Goal: Information Seeking & Learning: Learn about a topic

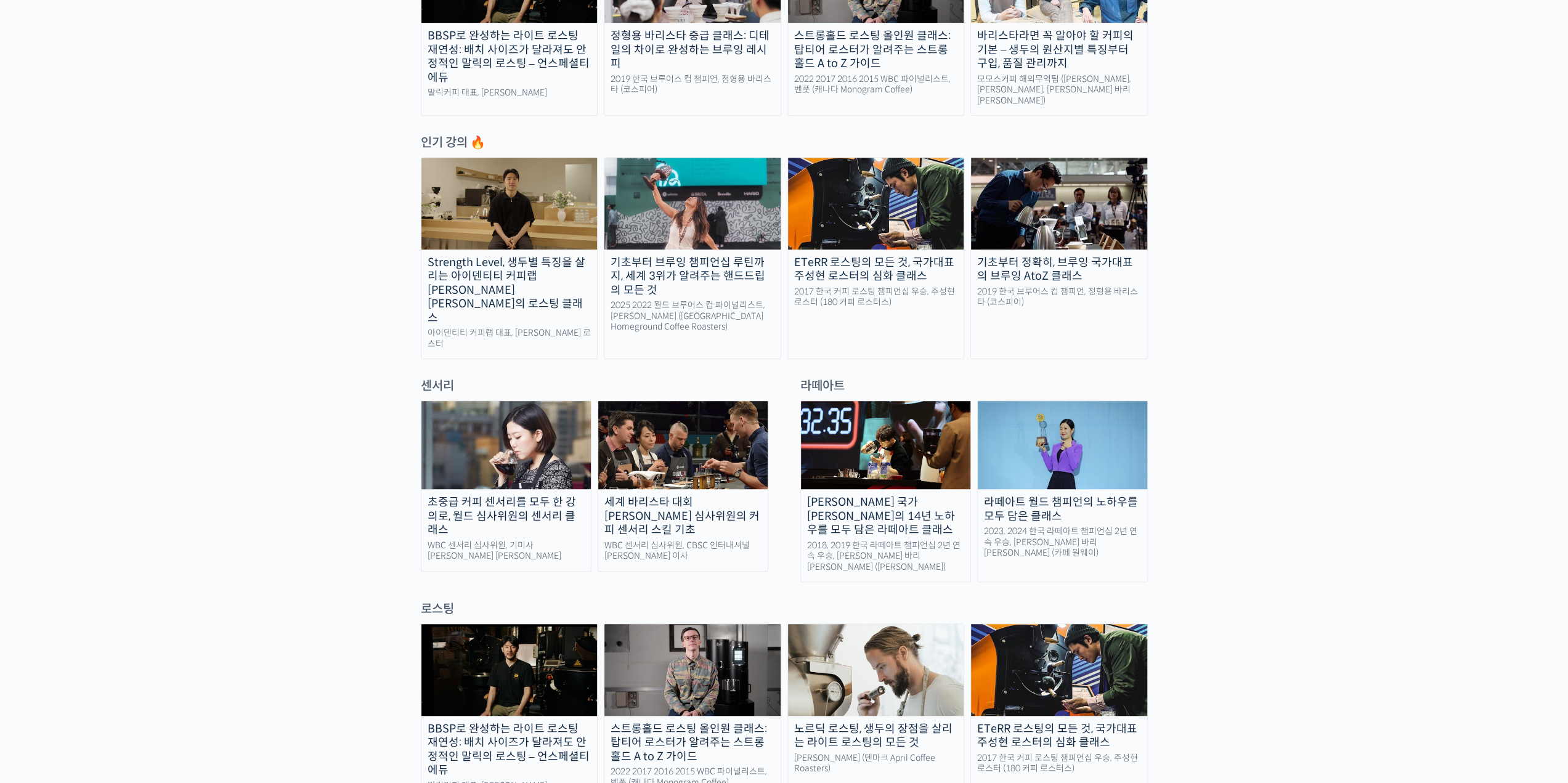
scroll to position [616, 0]
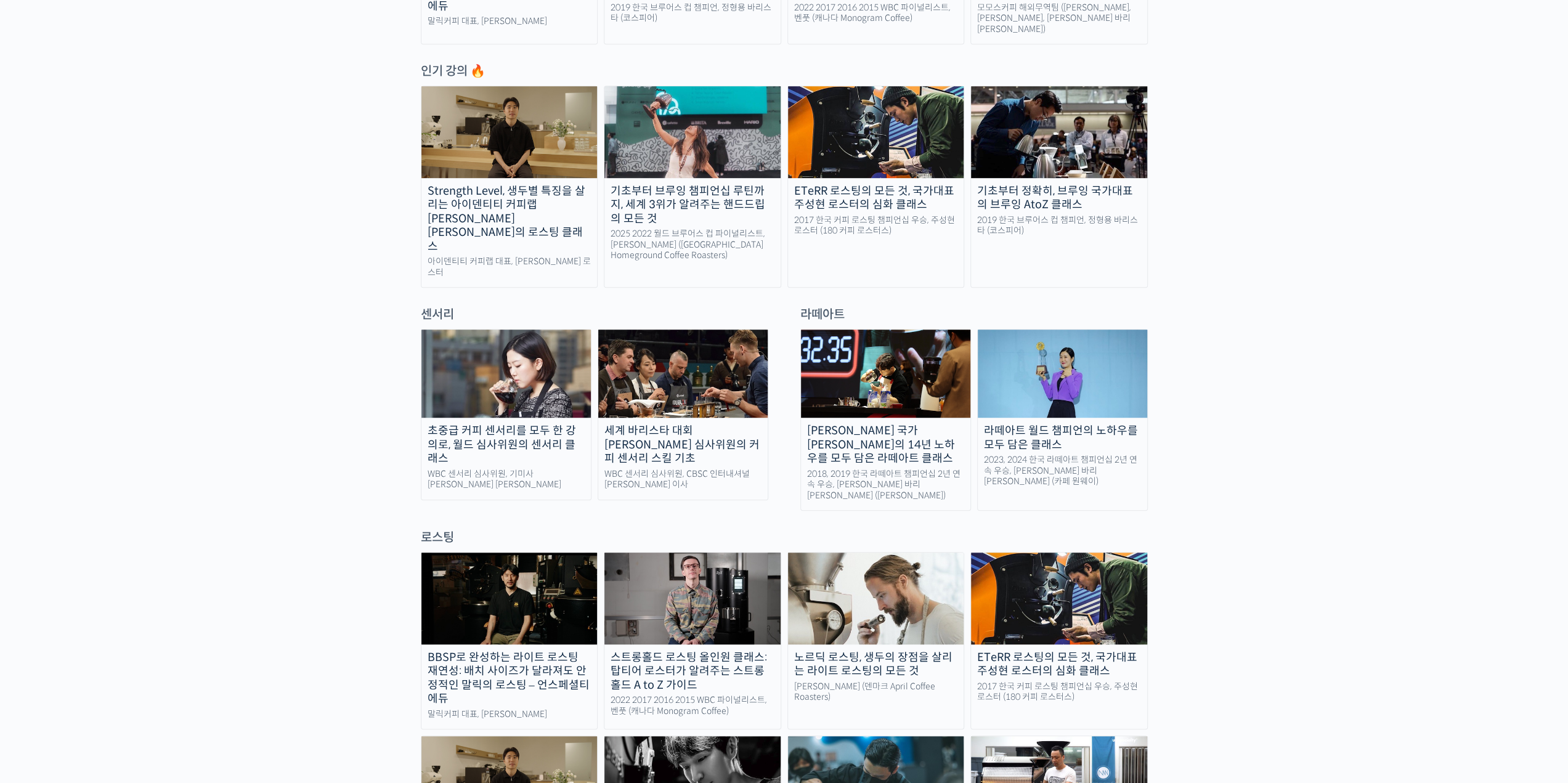
click at [505, 345] on img at bounding box center [507, 374] width 170 height 88
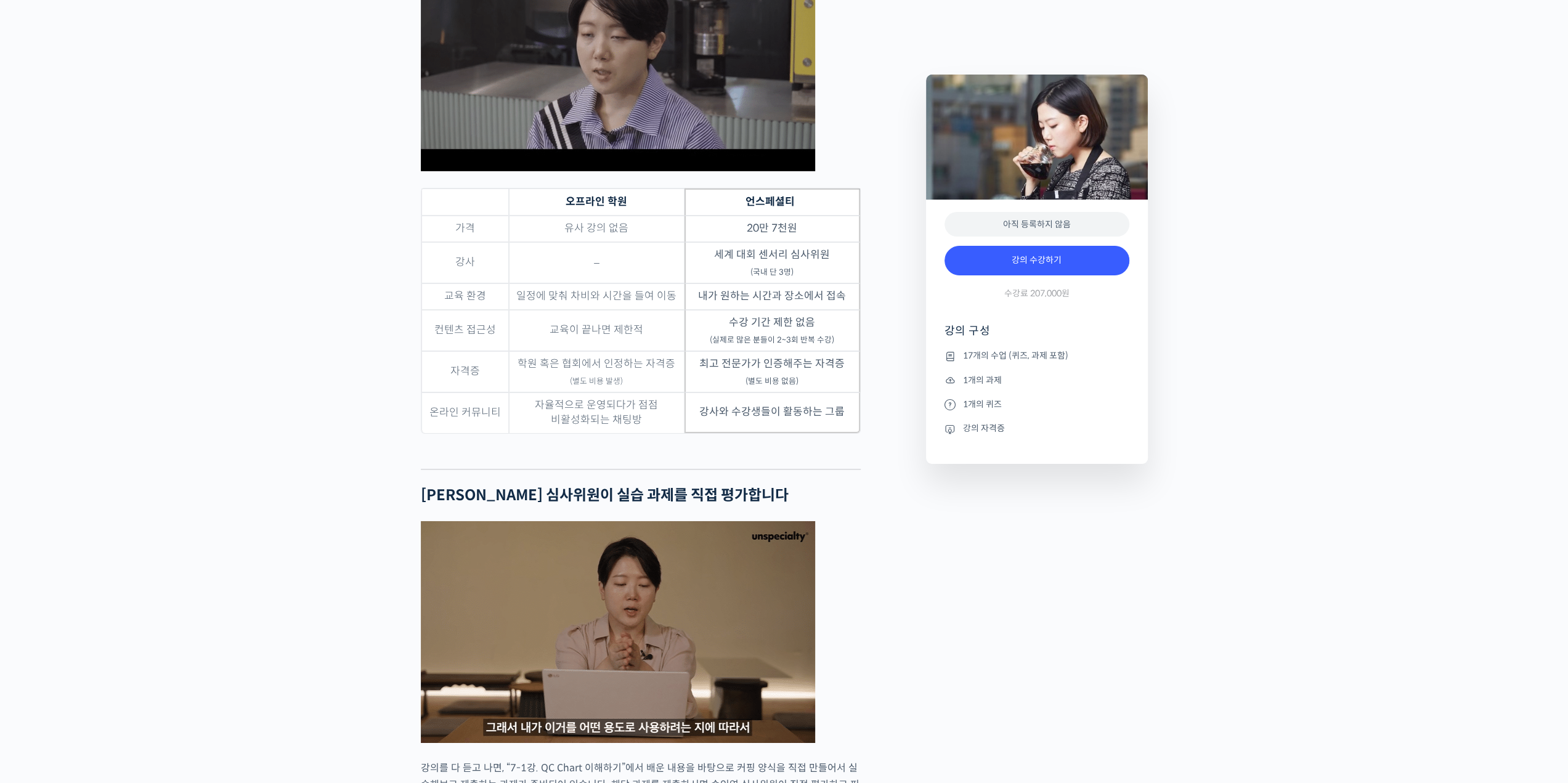
scroll to position [3942, 0]
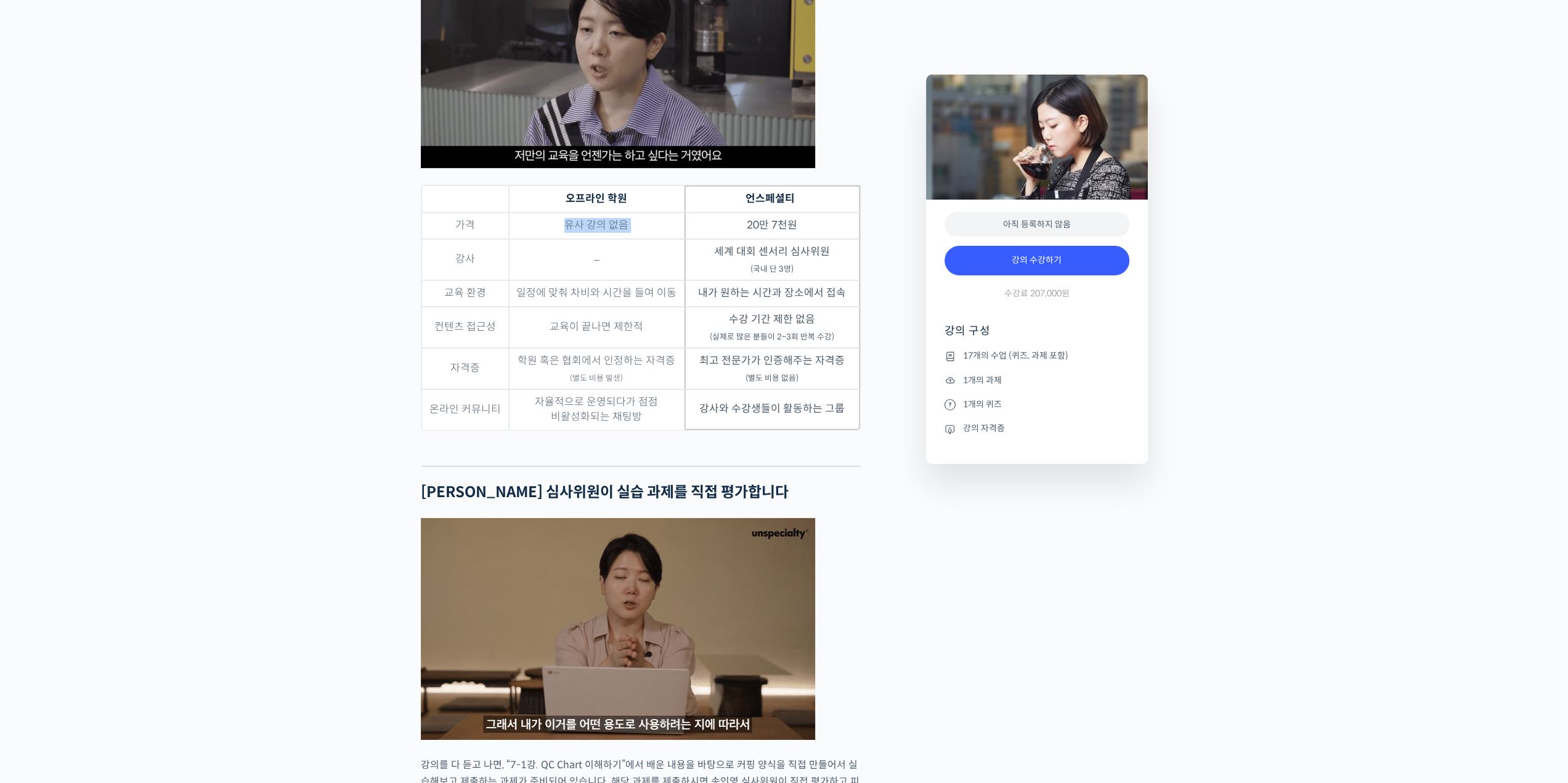
drag, startPoint x: 567, startPoint y: 268, endPoint x: 730, endPoint y: 270, distance: 163.0
click at [730, 239] on tr "가격 유사 강의 없음 20만 7천원" at bounding box center [641, 226] width 439 height 27
click at [542, 280] on td "–" at bounding box center [596, 259] width 176 height 41
drag, startPoint x: 756, startPoint y: 298, endPoint x: 815, endPoint y: 302, distance: 59.1
click at [815, 280] on td "세계 대회 센서리 심사위원 (국내 단 3명)" at bounding box center [772, 259] width 176 height 41
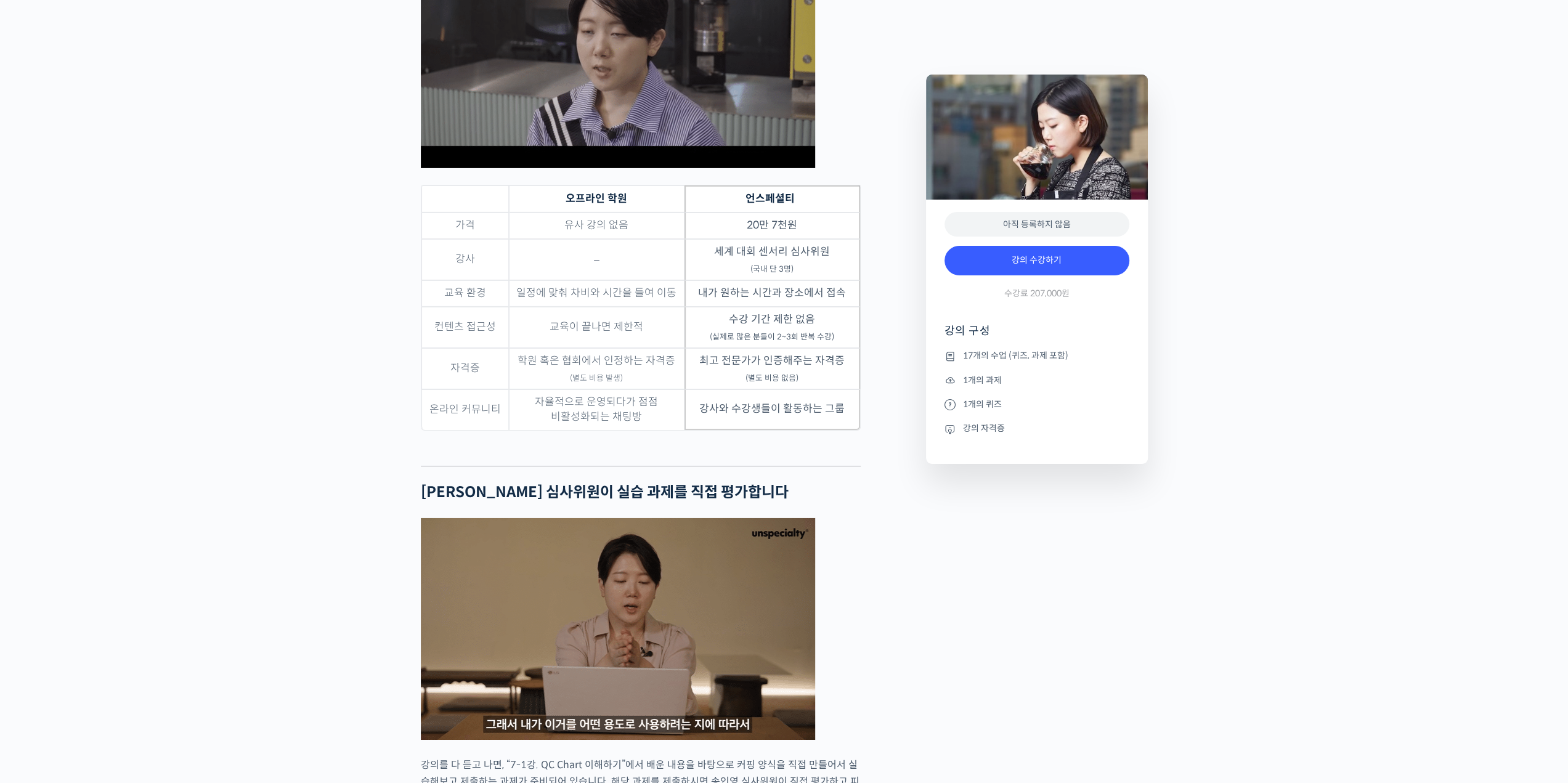
drag, startPoint x: 793, startPoint y: 319, endPoint x: 780, endPoint y: 321, distance: 13.2
click at [793, 280] on td "세계 대회 센서리 심사위원 (국내 단 3명)" at bounding box center [772, 259] width 176 height 41
drag, startPoint x: 504, startPoint y: 335, endPoint x: 678, endPoint y: 342, distance: 174.1
click at [662, 307] on tr "교육 환경 일정에 맞춰 차비와 시간을 들여 이동 내가 원하는 시간과 장소에서 접속" at bounding box center [641, 293] width 439 height 27
click at [724, 307] on td "내가 원하는 시간과 장소에서 접속" at bounding box center [772, 293] width 176 height 27
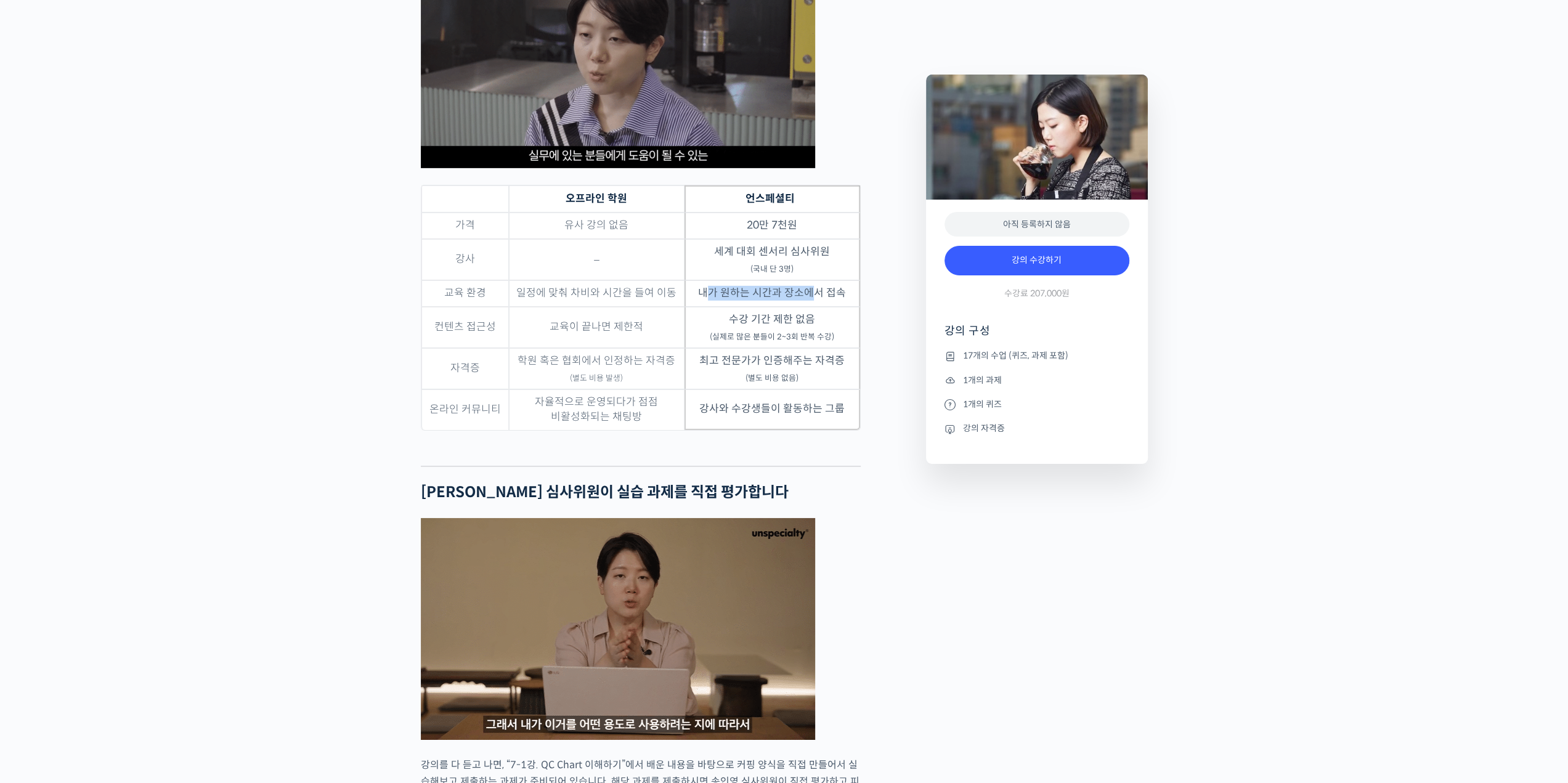
drag, startPoint x: 711, startPoint y: 340, endPoint x: 817, endPoint y: 337, distance: 106.0
click at [817, 307] on td "내가 원하는 시간과 장소에서 접속" at bounding box center [772, 293] width 176 height 27
drag, startPoint x: 593, startPoint y: 371, endPoint x: 661, endPoint y: 369, distance: 68.0
click at [657, 348] on td "교육이 끝나면 제한적" at bounding box center [596, 327] width 176 height 41
drag, startPoint x: 558, startPoint y: 372, endPoint x: 654, endPoint y: 372, distance: 96.0
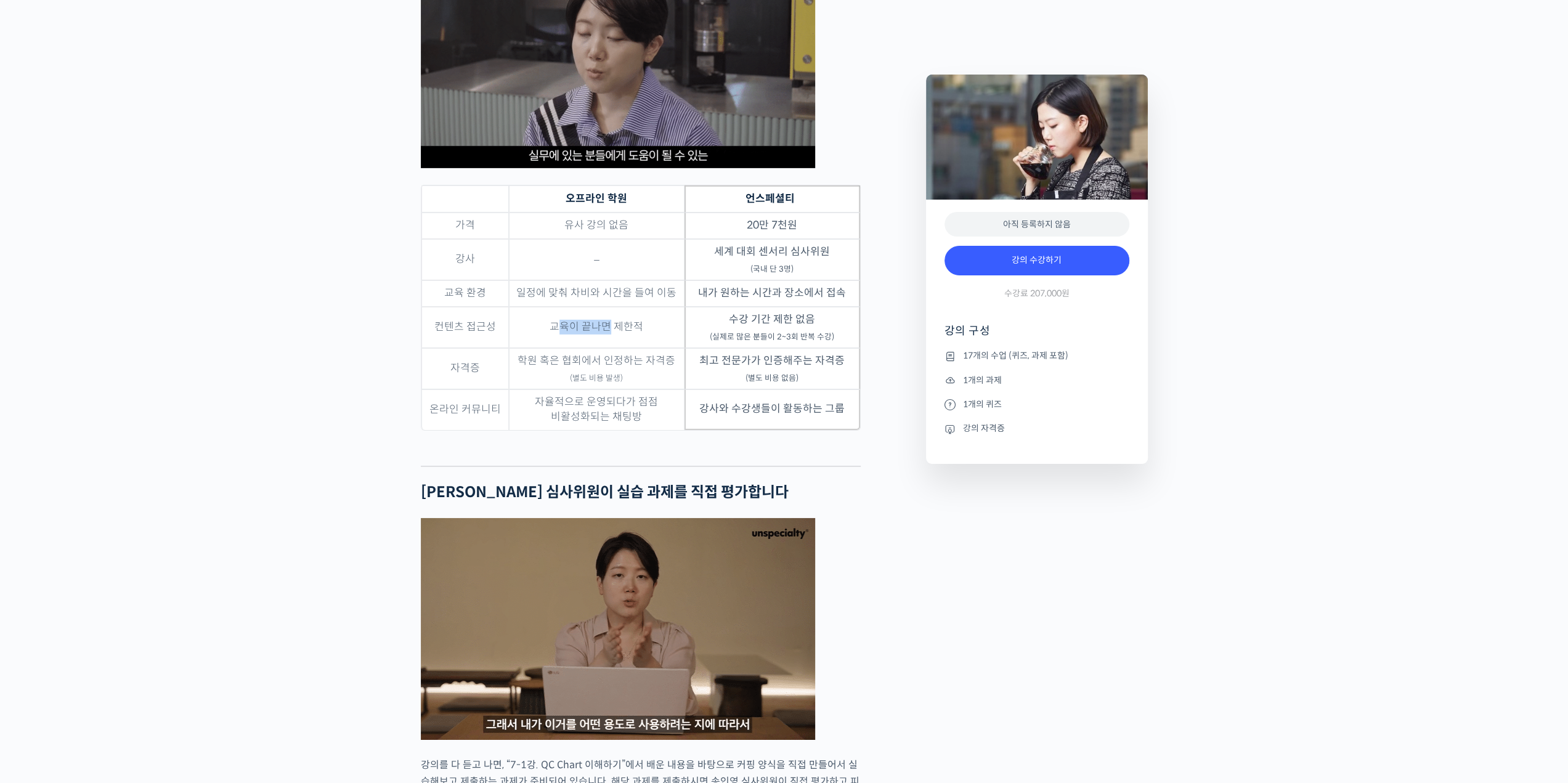
click at [652, 348] on td "교육이 끝나면 제한적" at bounding box center [596, 327] width 176 height 41
drag, startPoint x: 720, startPoint y: 370, endPoint x: 732, endPoint y: 369, distance: 12.0
click at [720, 348] on td "수강 기간 제한 없음 (실제로 많은 분들이 2~3회 반복 수강)" at bounding box center [772, 327] width 176 height 41
drag, startPoint x: 744, startPoint y: 361, endPoint x: 818, endPoint y: 369, distance: 74.4
click at [823, 348] on td "수강 기간 제한 없음 (실제로 많은 분들이 2~3회 반복 수강)" at bounding box center [772, 327] width 176 height 41
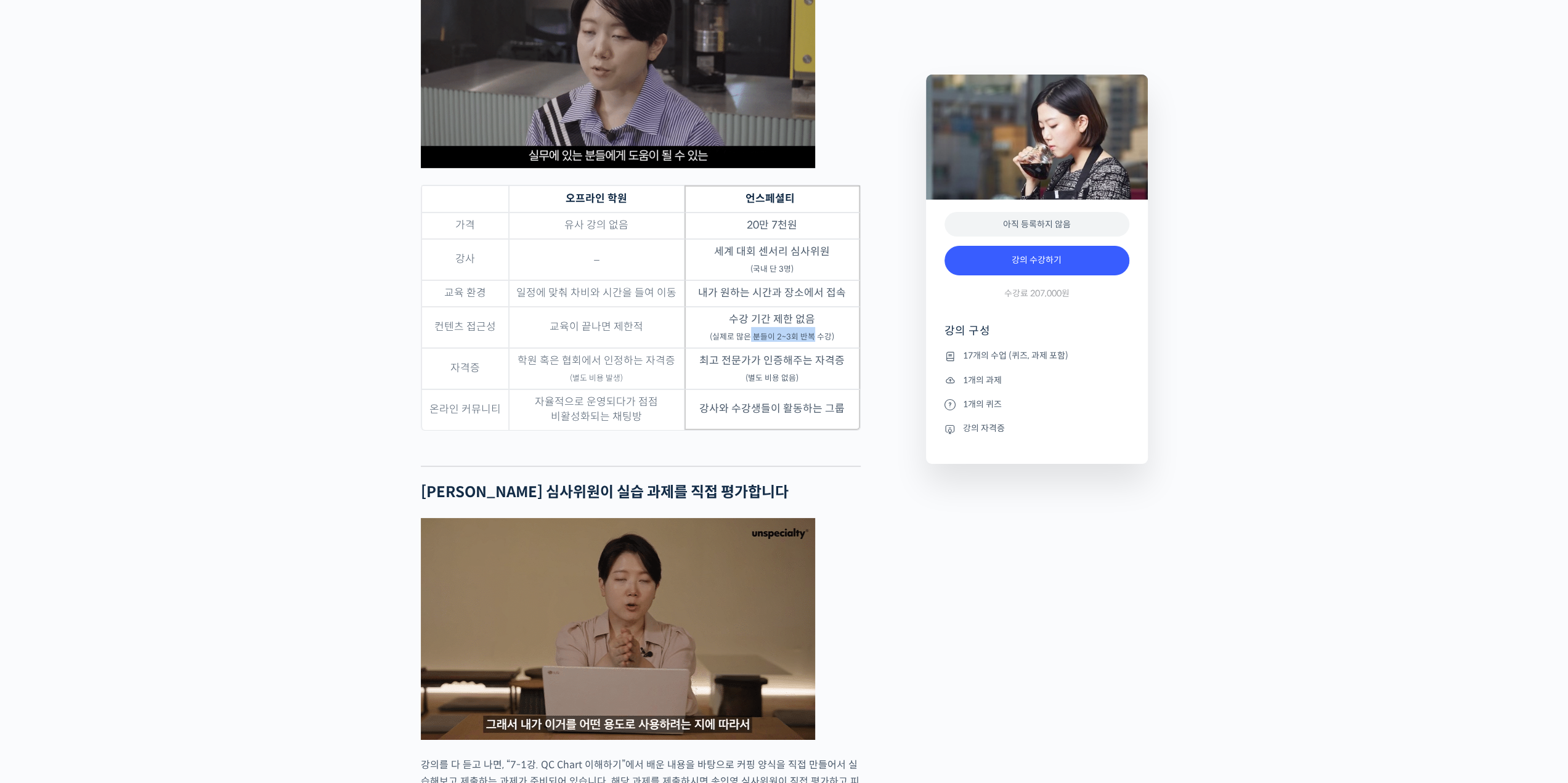
drag, startPoint x: 750, startPoint y: 382, endPoint x: 811, endPoint y: 381, distance: 61.0
click at [811, 342] on sub "(실제로 많은 분들이 2~3회 반복 수강)" at bounding box center [772, 337] width 125 height 10
drag, startPoint x: 523, startPoint y: 408, endPoint x: 614, endPoint y: 412, distance: 91.1
click at [614, 389] on td "학원 혹은 협회에서 인정하는 자격증 (별도 비용 발생)" at bounding box center [596, 368] width 176 height 41
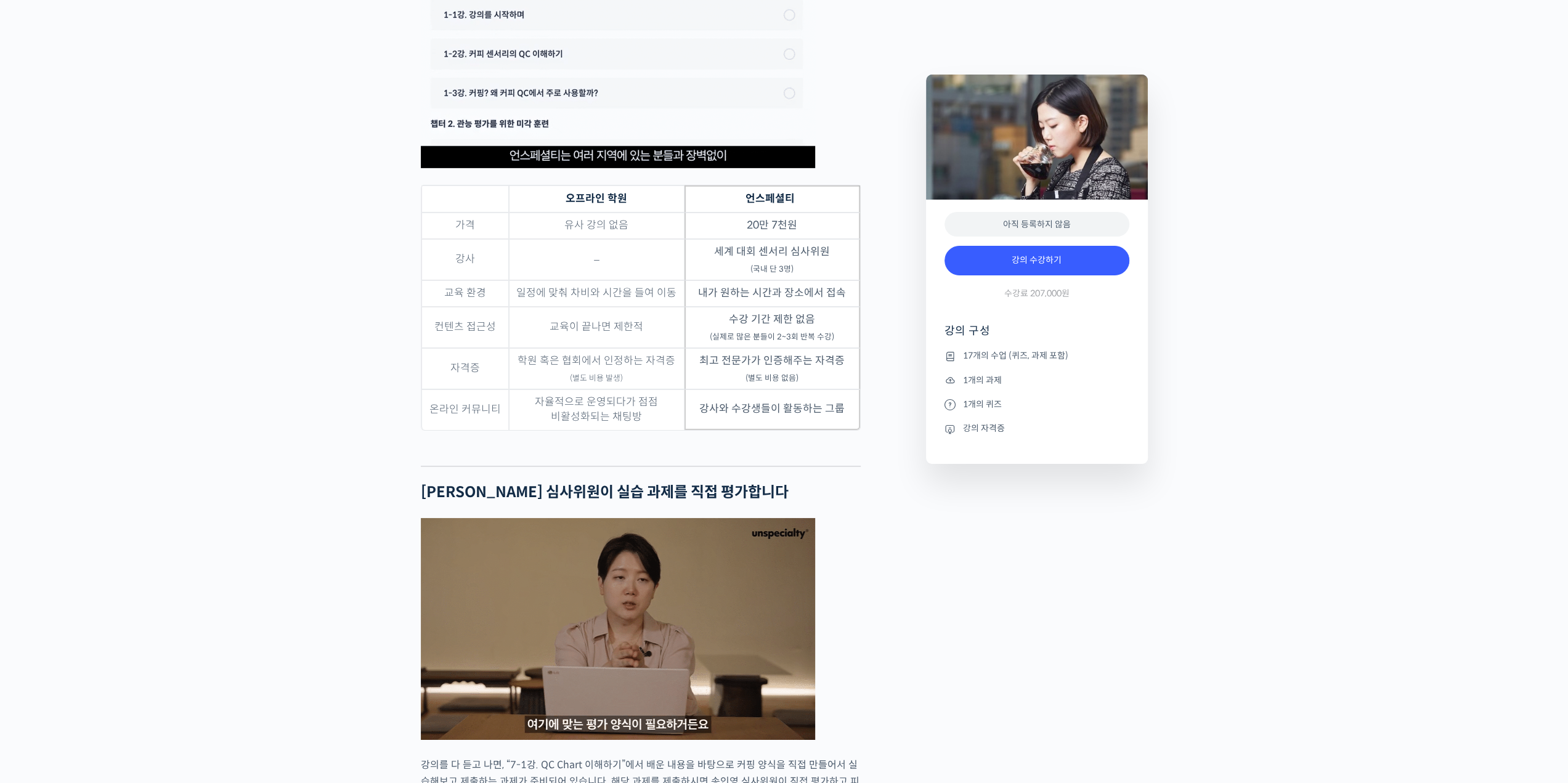
click at [668, 389] on td "학원 혹은 협회에서 인정하는 자격증 (별도 비용 발생)" at bounding box center [596, 368] width 176 height 41
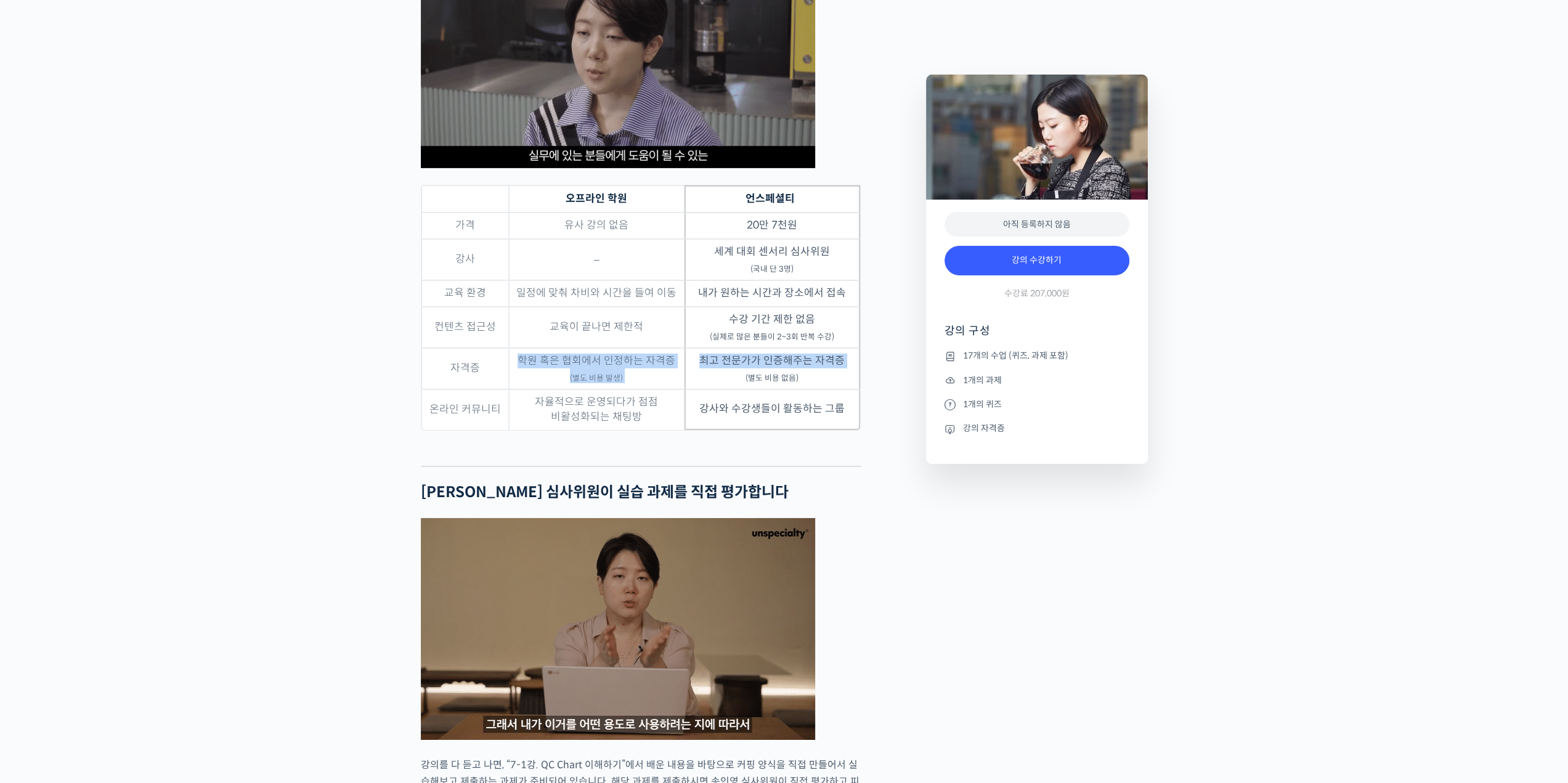
drag, startPoint x: 519, startPoint y: 406, endPoint x: 678, endPoint y: 408, distance: 159.0
click at [694, 389] on tr "자격증 학원 혹은 협회에서 인정하는 자격증 (별도 비용 발생) 최고 전문가가 인증해주는 자격증 (별도 비용 없음)" at bounding box center [641, 368] width 439 height 41
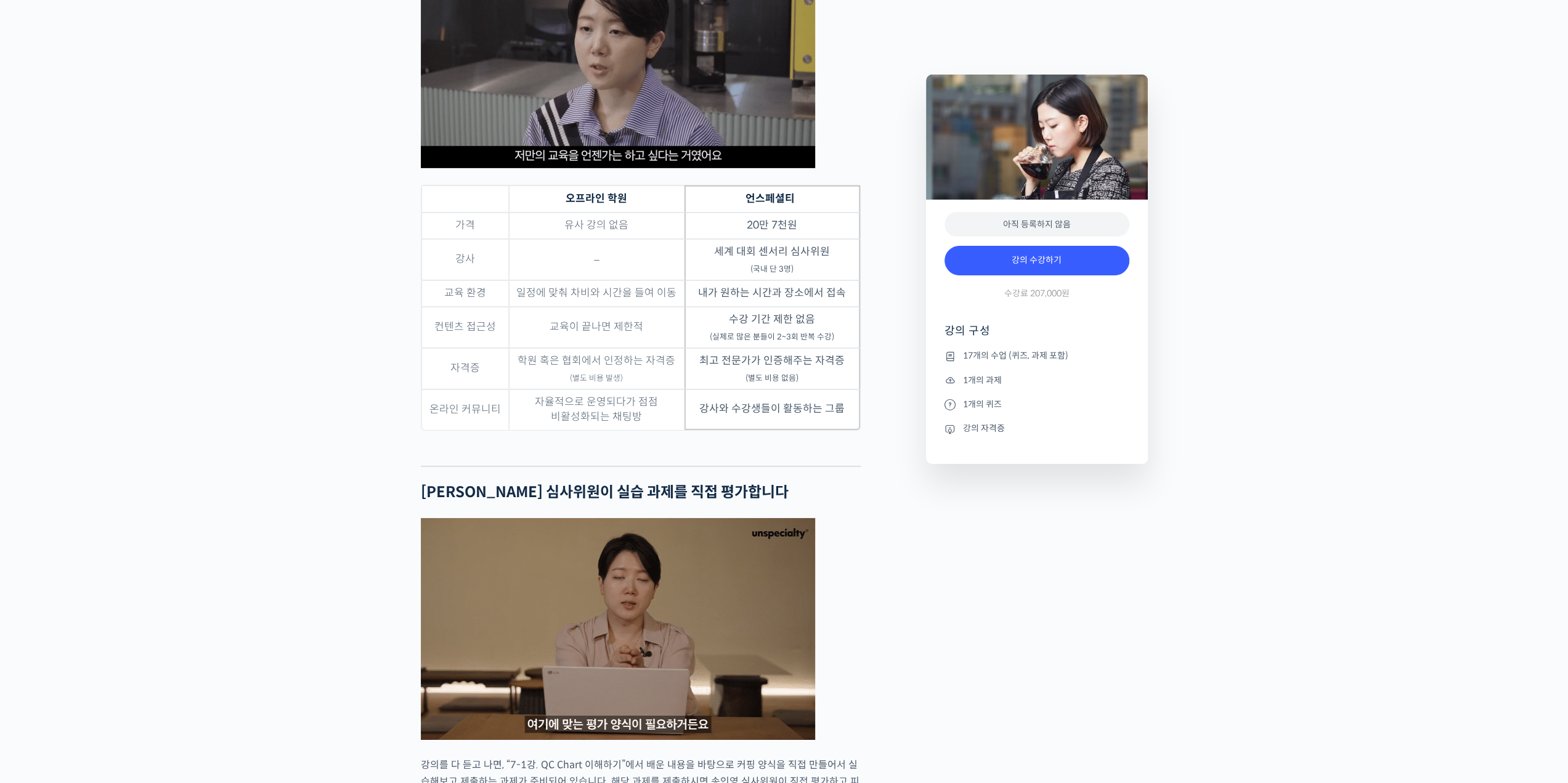
click at [732, 389] on td "최고 전문가가 인증해주는 자격증 (별도 비용 없음)" at bounding box center [772, 368] width 176 height 41
drag, startPoint x: 721, startPoint y: 404, endPoint x: 788, endPoint y: 406, distance: 67.0
click at [788, 389] on td "최고 전문가가 인증해주는 자격증 (별도 비용 없음)" at bounding box center [772, 368] width 176 height 41
drag, startPoint x: 791, startPoint y: 417, endPoint x: 780, endPoint y: 422, distance: 12.1
click at [791, 383] on sub "(별도 비용 없음)" at bounding box center [772, 378] width 53 height 10
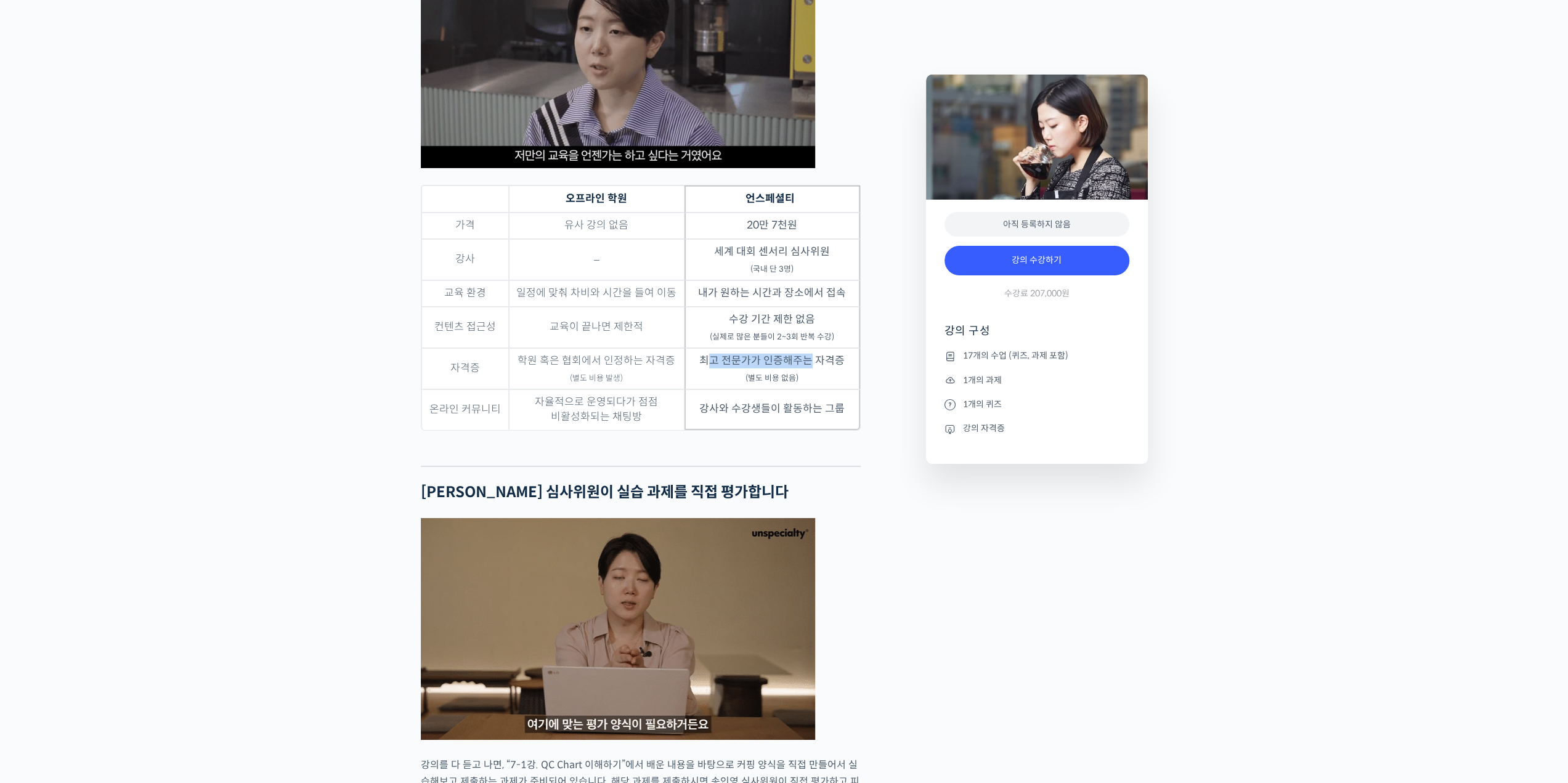
drag, startPoint x: 710, startPoint y: 405, endPoint x: 775, endPoint y: 424, distance: 67.7
click at [807, 389] on td "최고 전문가가 인증해주는 자격증 (별도 비용 없음)" at bounding box center [772, 368] width 176 height 41
drag, startPoint x: 541, startPoint y: 449, endPoint x: 640, endPoint y: 449, distance: 99.0
click at [640, 430] on td "자율적으로 운영되다가 점점 비활성화되는 채팅방" at bounding box center [596, 410] width 176 height 41
drag, startPoint x: 621, startPoint y: 465, endPoint x: 573, endPoint y: 469, distance: 48.2
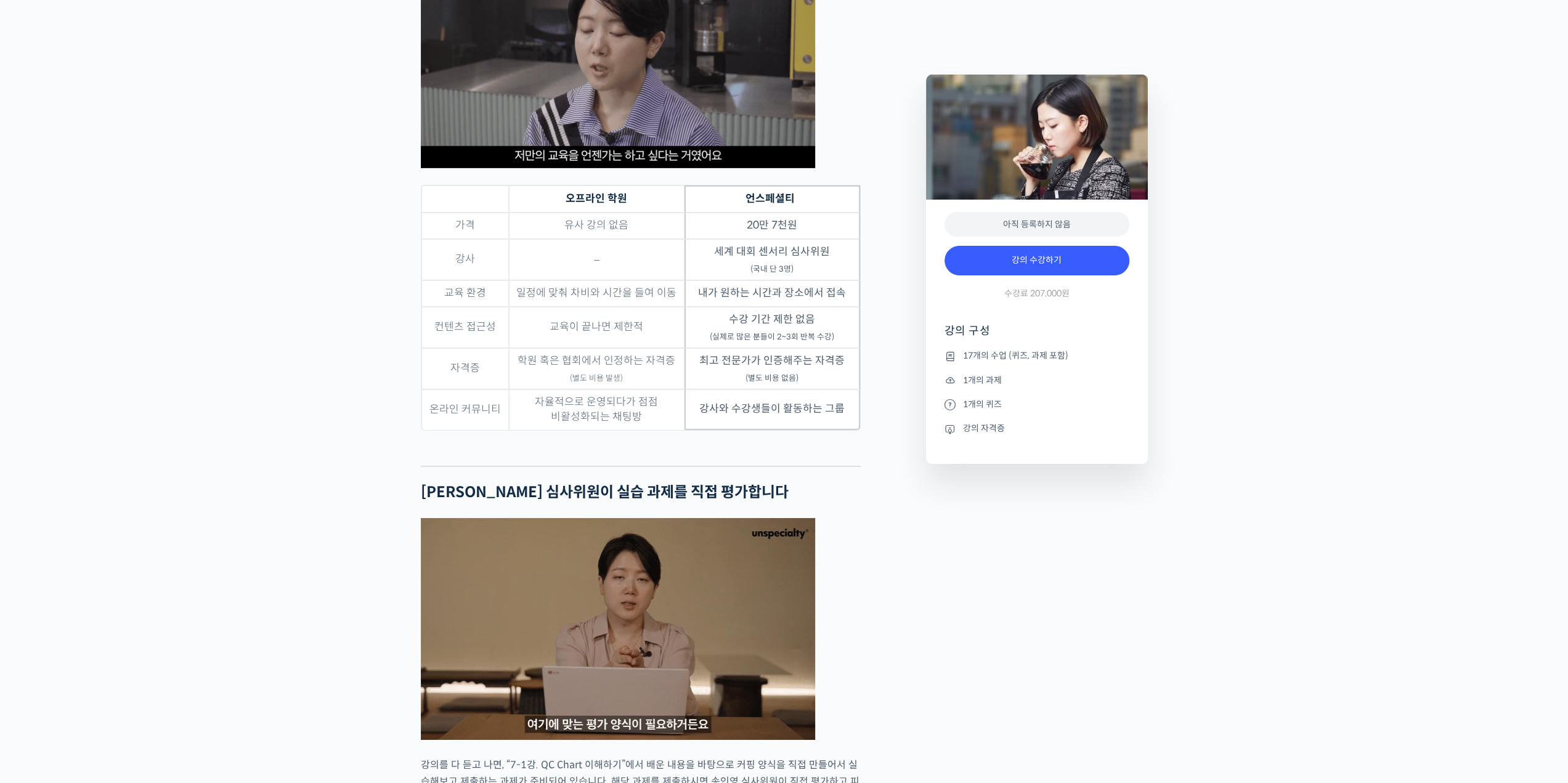
click at [621, 430] on td "자율적으로 운영되다가 점점 비활성화되는 채팅방" at bounding box center [596, 410] width 176 height 41
drag, startPoint x: 557, startPoint y: 463, endPoint x: 628, endPoint y: 464, distance: 71.0
click at [621, 430] on td "자율적으로 운영되다가 점점 비활성화되는 채팅방" at bounding box center [596, 410] width 176 height 41
drag, startPoint x: 715, startPoint y: 452, endPoint x: 797, endPoint y: 454, distance: 82.0
click at [797, 430] on td "강사와 수강생들이 활동하는 그룹" at bounding box center [772, 410] width 176 height 41
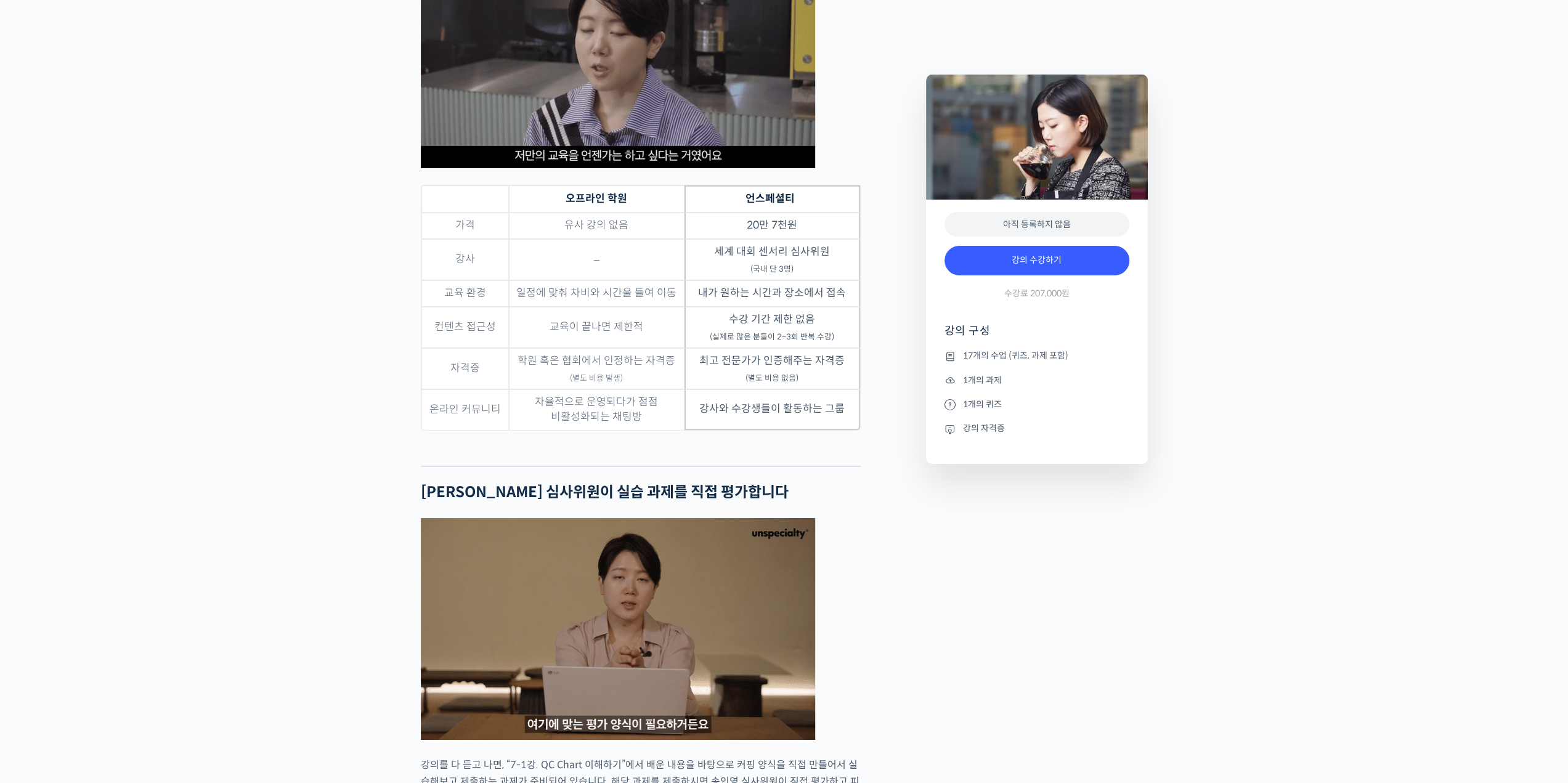
click at [833, 430] on td "강사와 수강생들이 활동하는 그룹" at bounding box center [772, 410] width 176 height 41
drag, startPoint x: 561, startPoint y: 408, endPoint x: 624, endPoint y: 413, distance: 63.2
click at [624, 389] on td "학원 혹은 협회에서 인정하는 자격증 (별도 비용 발생)" at bounding box center [596, 368] width 176 height 41
click at [668, 389] on td "학원 혹은 협회에서 인정하는 자격증 (별도 비용 발생)" at bounding box center [596, 368] width 176 height 41
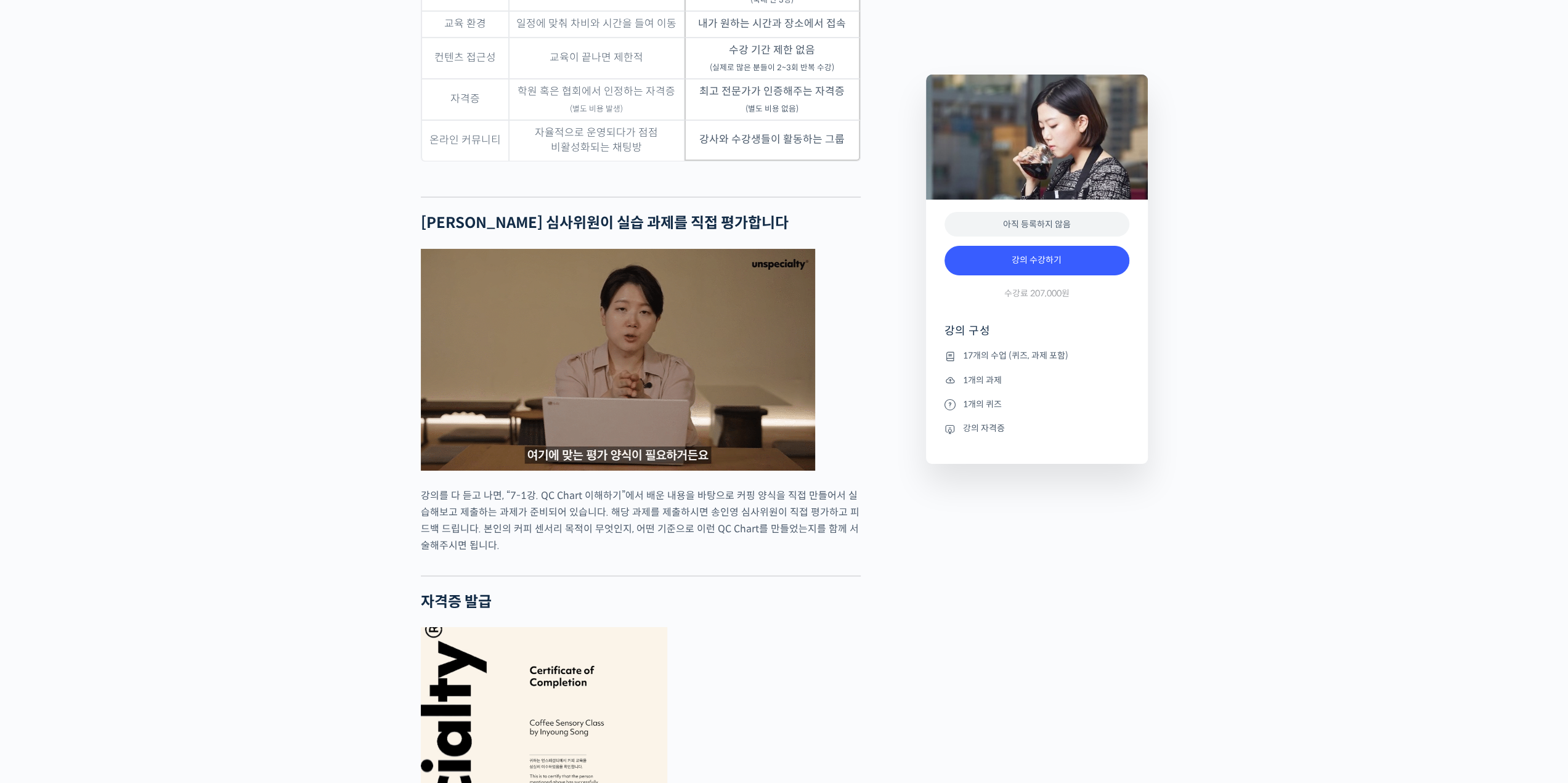
scroll to position [4435, 0]
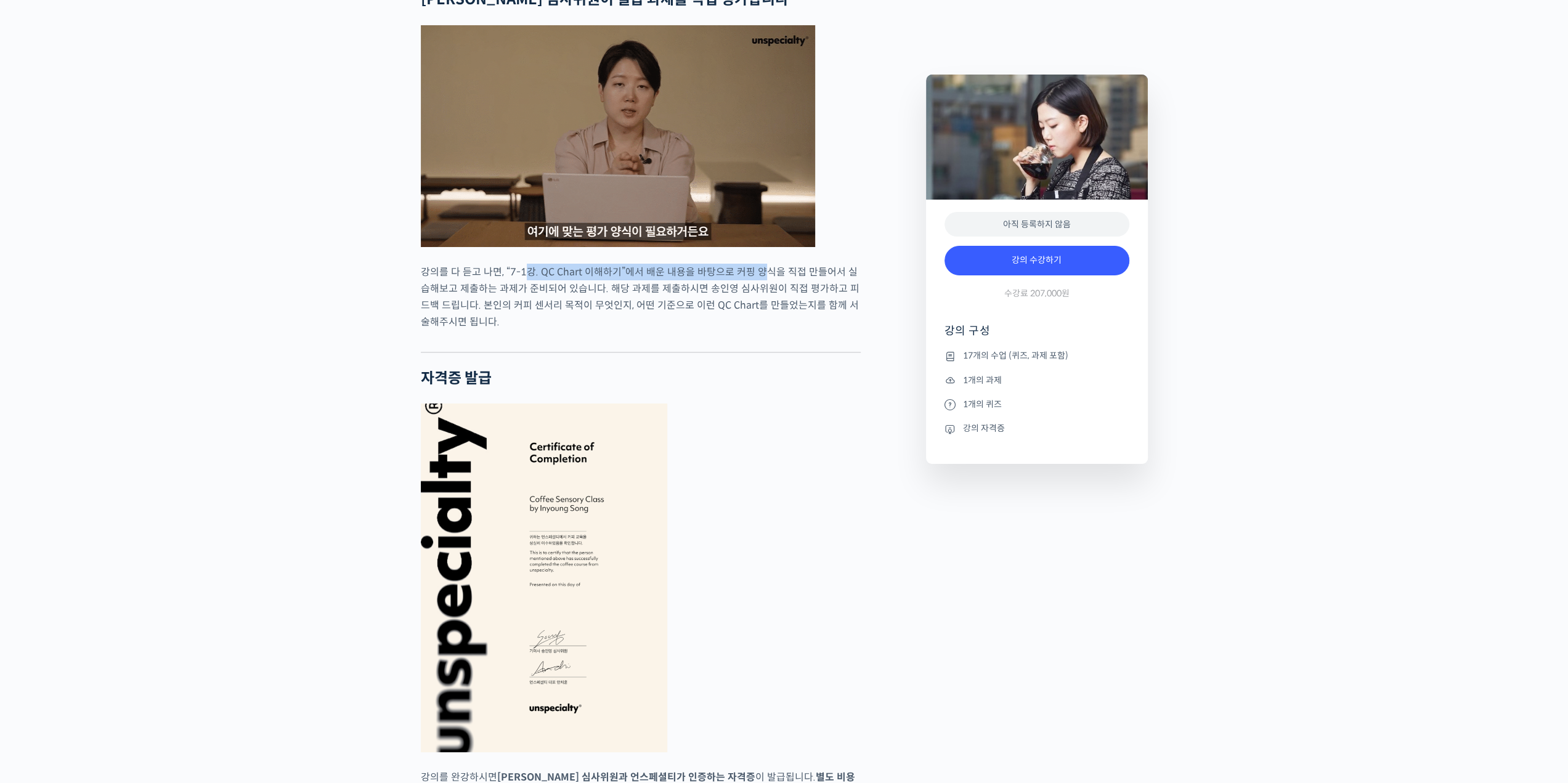
drag, startPoint x: 524, startPoint y: 320, endPoint x: 762, endPoint y: 321, distance: 238.0
click at [760, 321] on p "강의를 다 듣고 나면, “7-1강. QC Chart 이해하기”에서 배운 내용을 바탕으로 커핑 양식을 직접 만들어서 실습해보고 제출하는 과제가 …" at bounding box center [641, 296] width 440 height 67
click at [792, 328] on p "강의를 다 듣고 나면, “7-1강. QC Chart 이해하기”에서 배운 내용을 바탕으로 커핑 양식을 직접 만들어서 실습해보고 제출하는 과제가 …" at bounding box center [641, 296] width 440 height 67
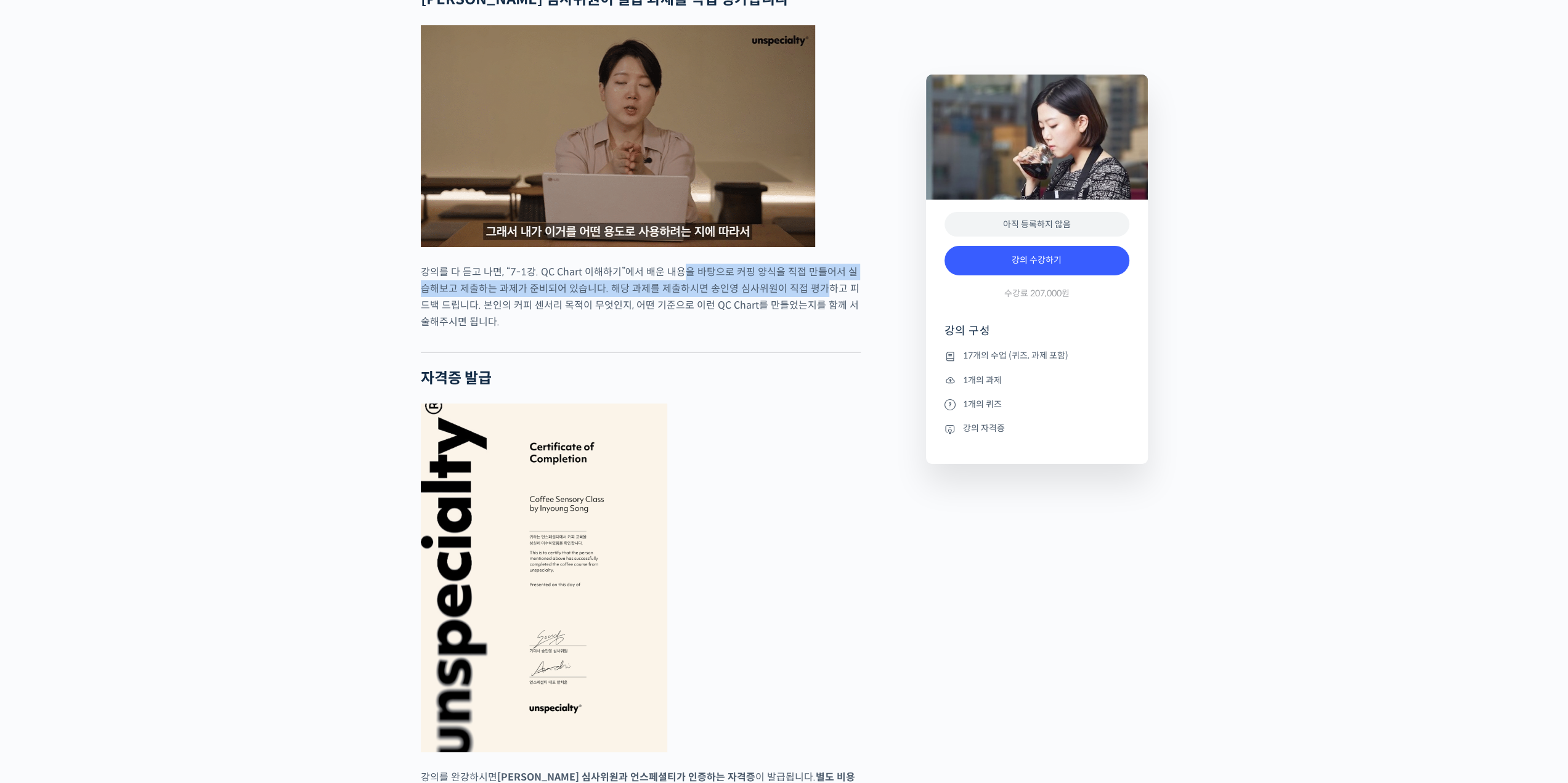
drag, startPoint x: 676, startPoint y: 322, endPoint x: 814, endPoint y: 327, distance: 138.1
click at [814, 327] on p "강의를 다 듣고 나면, “7-1강. QC Chart 이해하기”에서 배운 내용을 바탕으로 커핑 양식을 직접 만들어서 실습해보고 제출하는 과제가 …" at bounding box center [641, 296] width 440 height 67
click at [786, 330] on p "강의를 다 듣고 나면, “7-1강. QC Chart 이해하기”에서 배운 내용을 바탕으로 커핑 양식을 직접 만들어서 실습해보고 제출하는 과제가 …" at bounding box center [641, 296] width 440 height 67
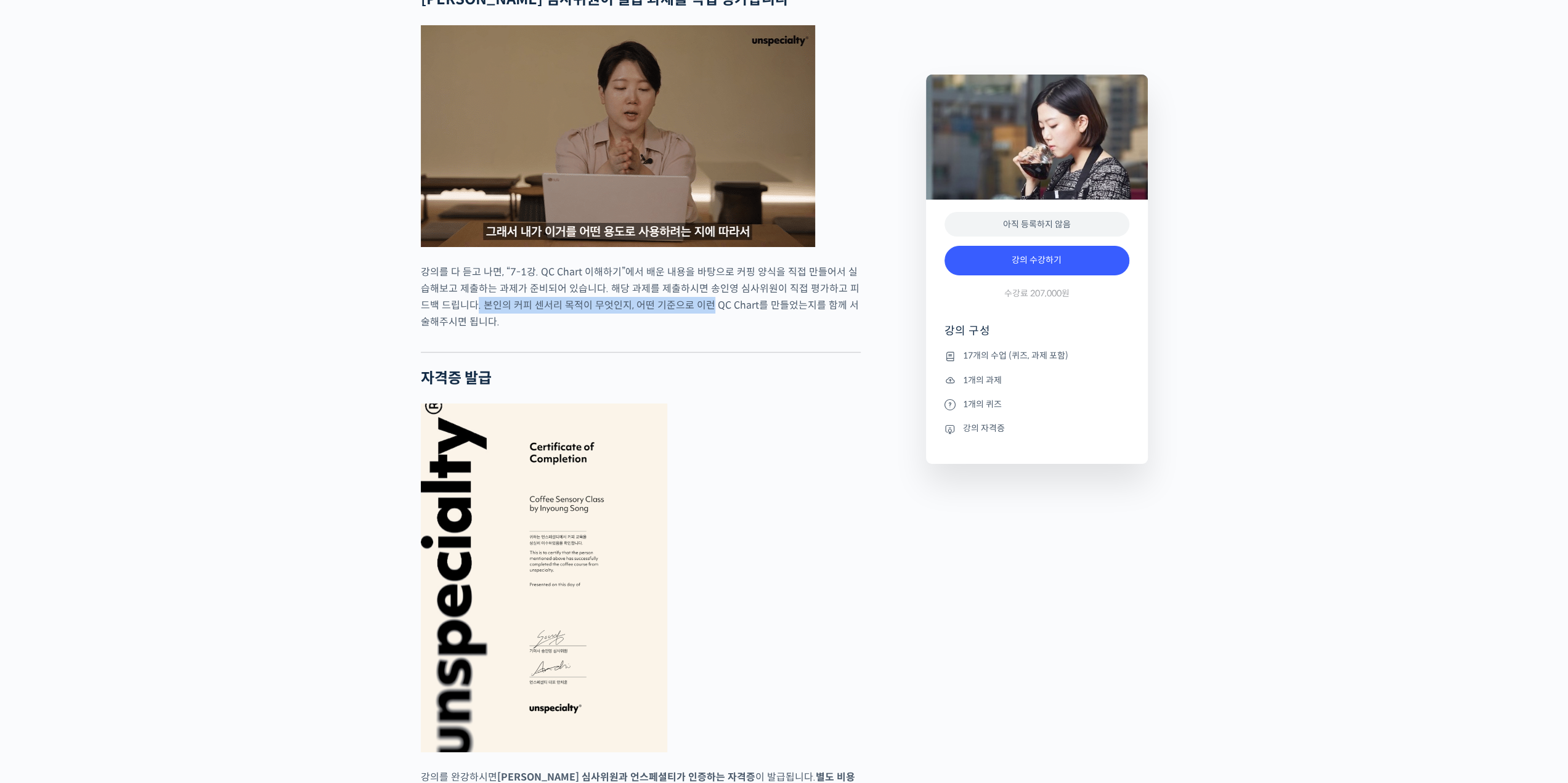
drag, startPoint x: 465, startPoint y: 342, endPoint x: 701, endPoint y: 347, distance: 236.1
click at [701, 330] on p "강의를 다 듣고 나면, “7-1강. QC Chart 이해하기”에서 배운 내용을 바탕으로 커핑 양식을 직접 만들어서 실습해보고 제출하는 과제가 …" at bounding box center [641, 296] width 440 height 67
click at [727, 330] on p "강의를 다 듣고 나면, “7-1강. QC Chart 이해하기”에서 배운 내용을 바탕으로 커핑 양식을 직접 만들어서 실습해보고 제출하는 과제가 …" at bounding box center [641, 296] width 440 height 67
click at [788, 330] on p "강의를 다 듣고 나면, “7-1강. QC Chart 이해하기”에서 배운 내용을 바탕으로 커핑 양식을 직접 만들어서 실습해보고 제출하는 과제가 …" at bounding box center [641, 296] width 440 height 67
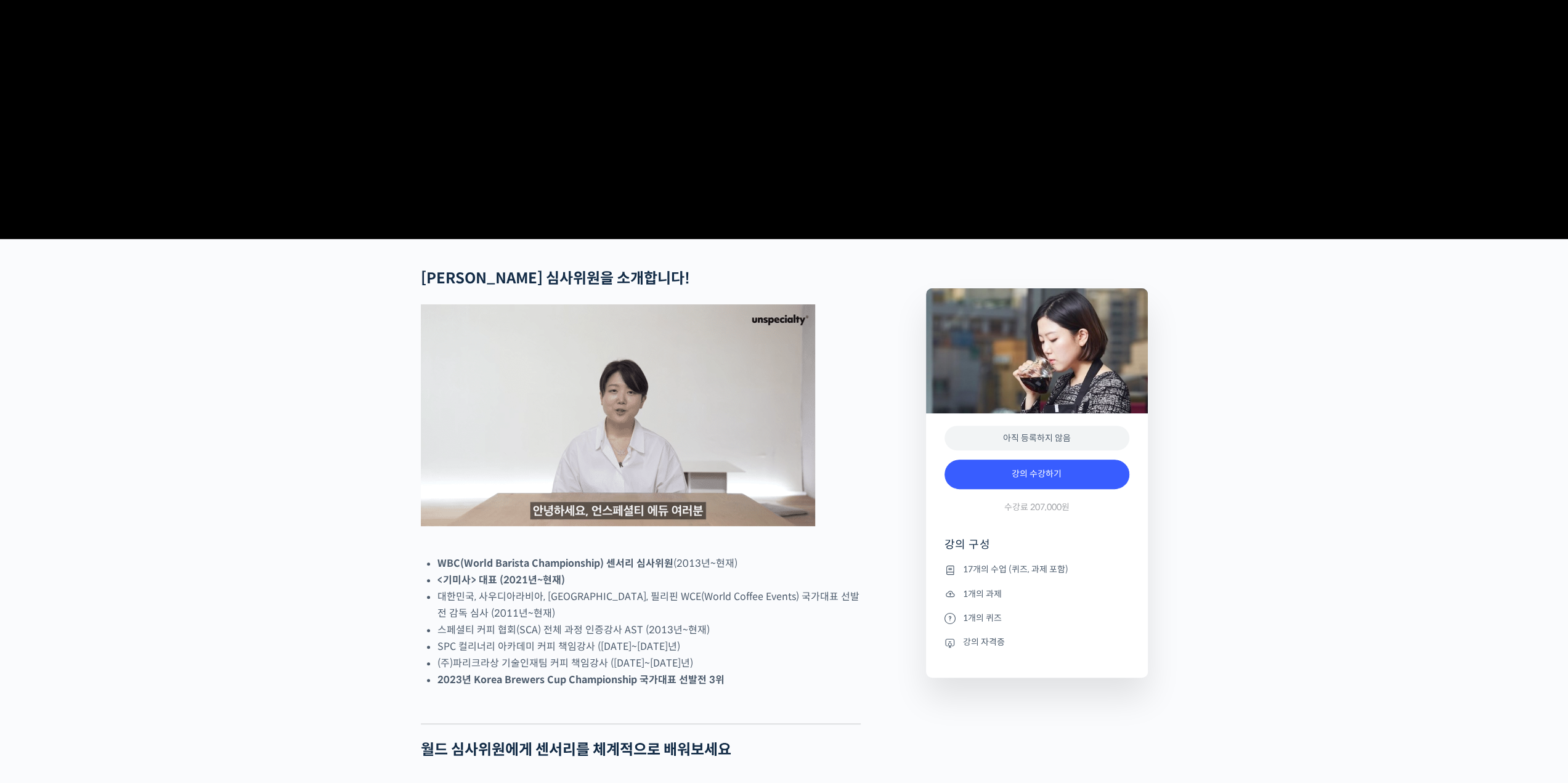
scroll to position [228, 0]
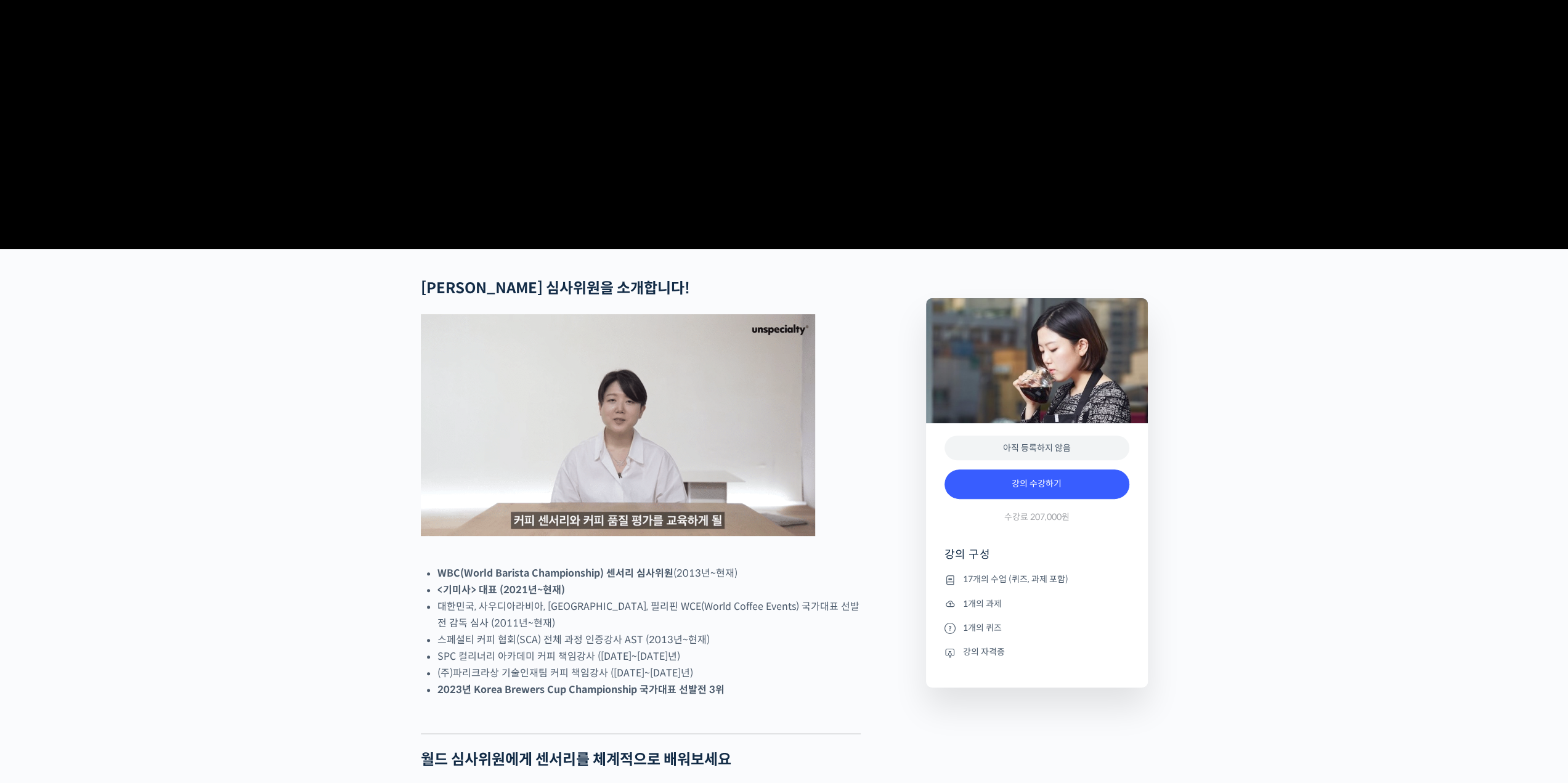
drag, startPoint x: 1325, startPoint y: 371, endPoint x: 1307, endPoint y: 366, distance: 18.7
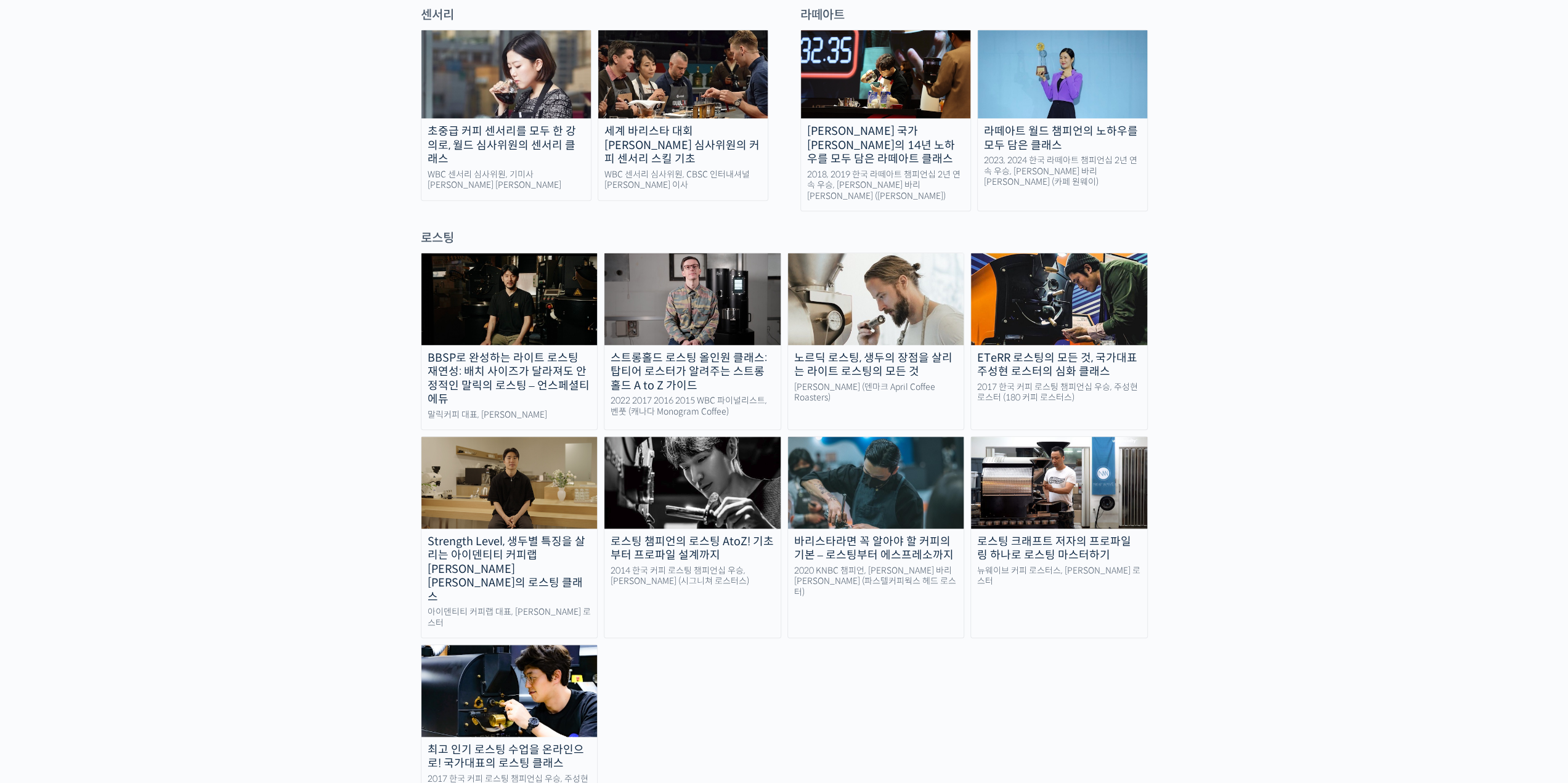
scroll to position [802, 0]
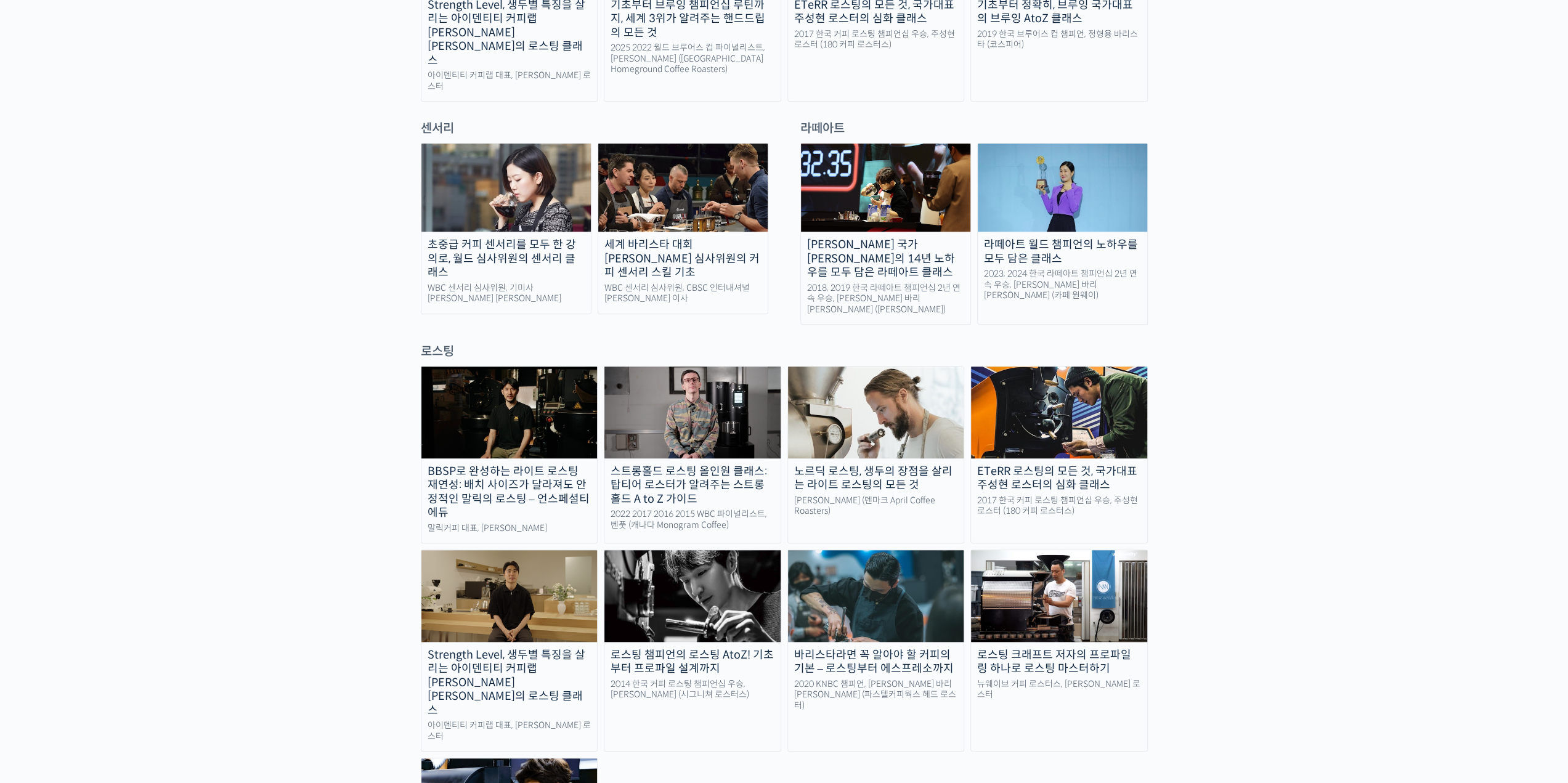
click at [507, 383] on img at bounding box center [510, 412] width 177 height 91
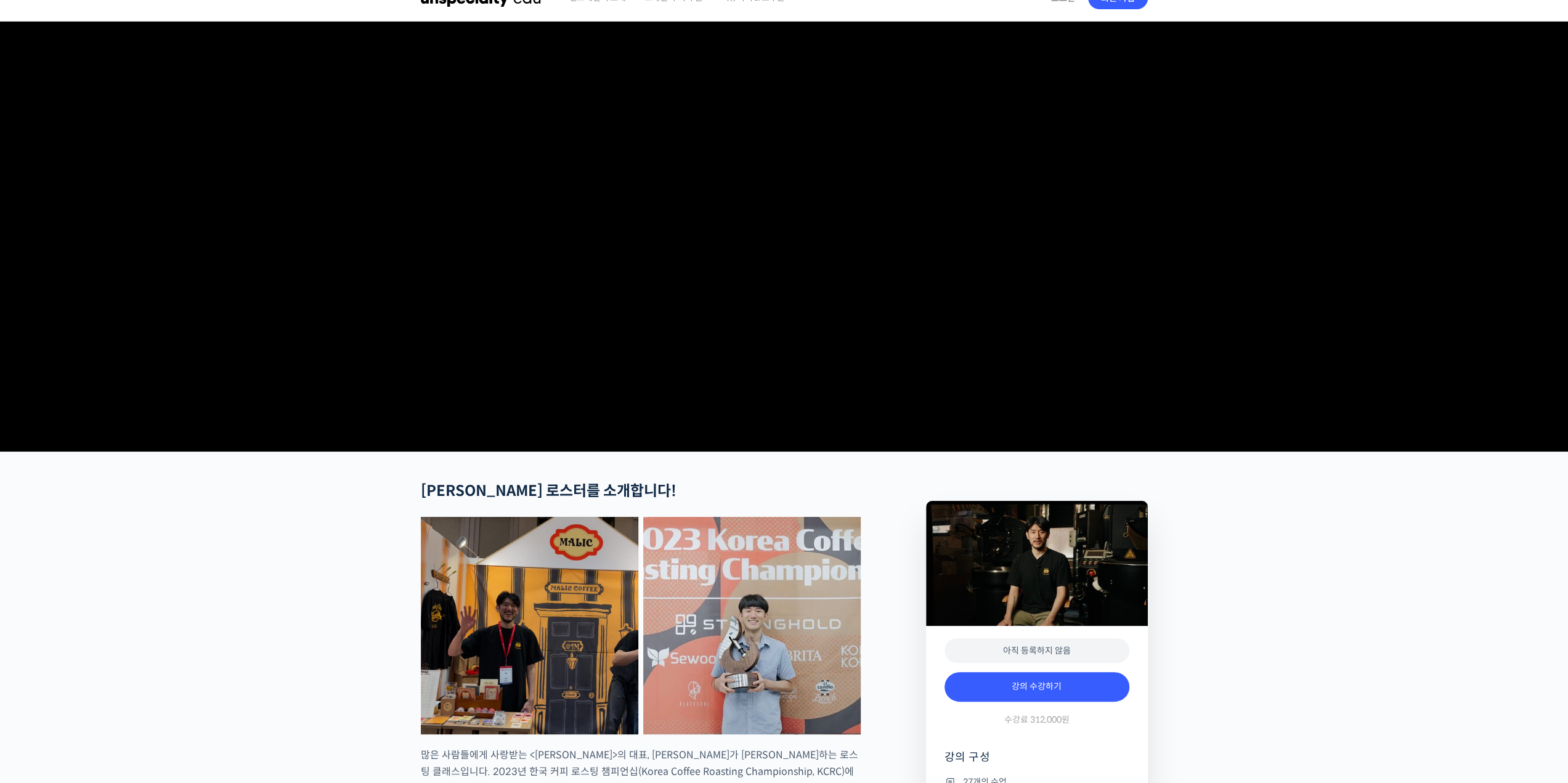
scroll to position [247, 0]
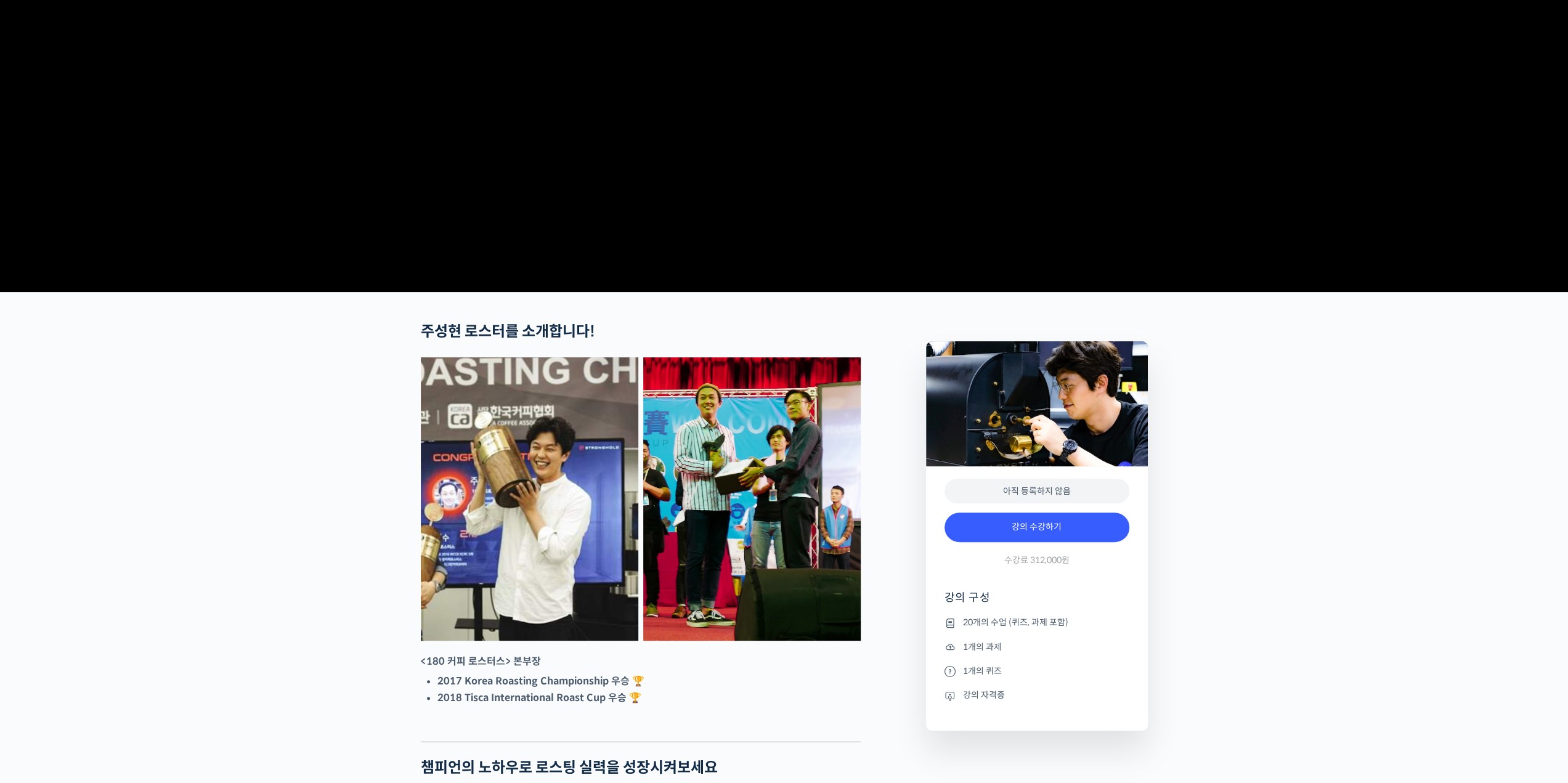
scroll to position [370, 0]
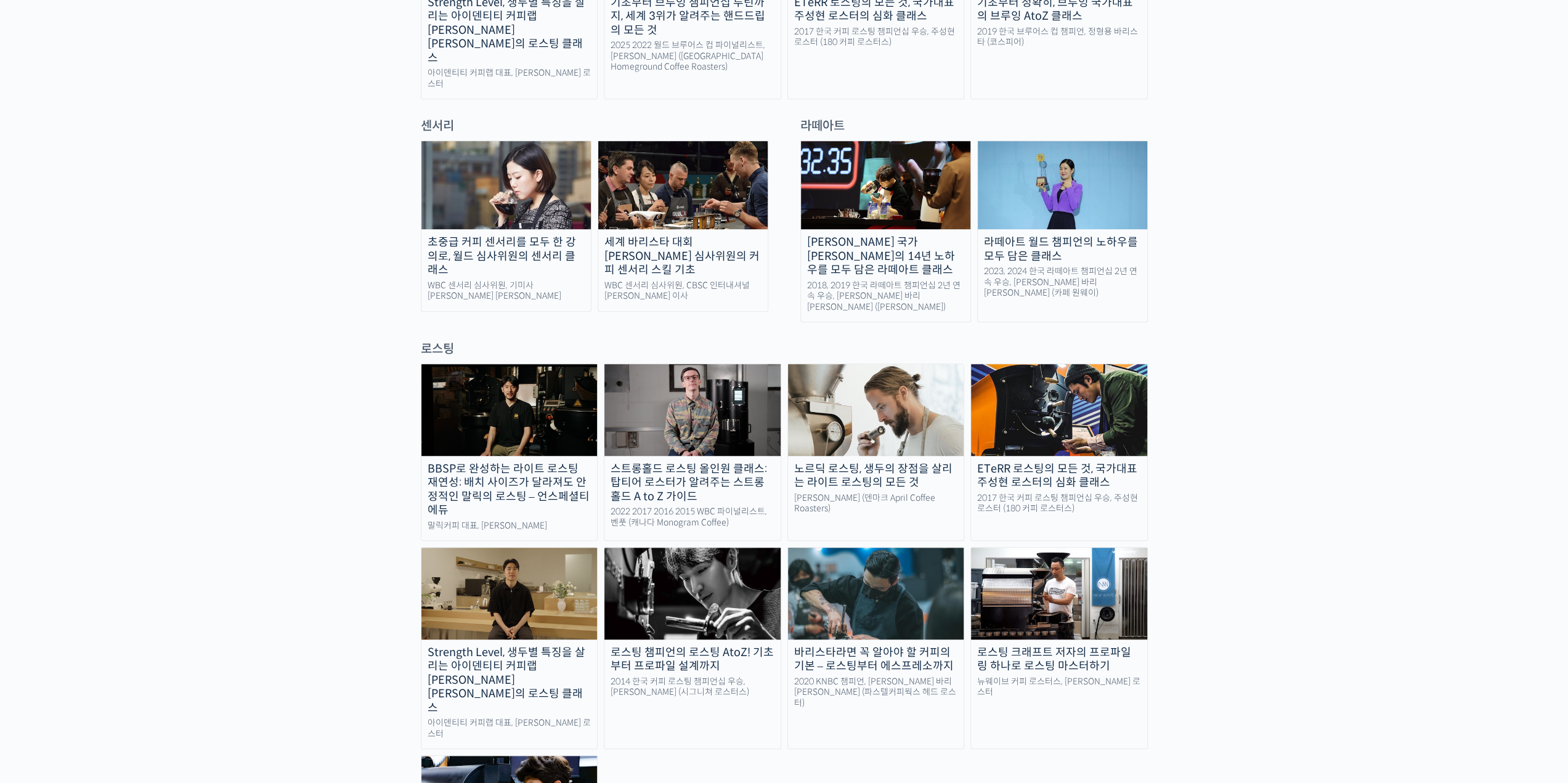
click at [676, 548] on img at bounding box center [693, 593] width 177 height 91
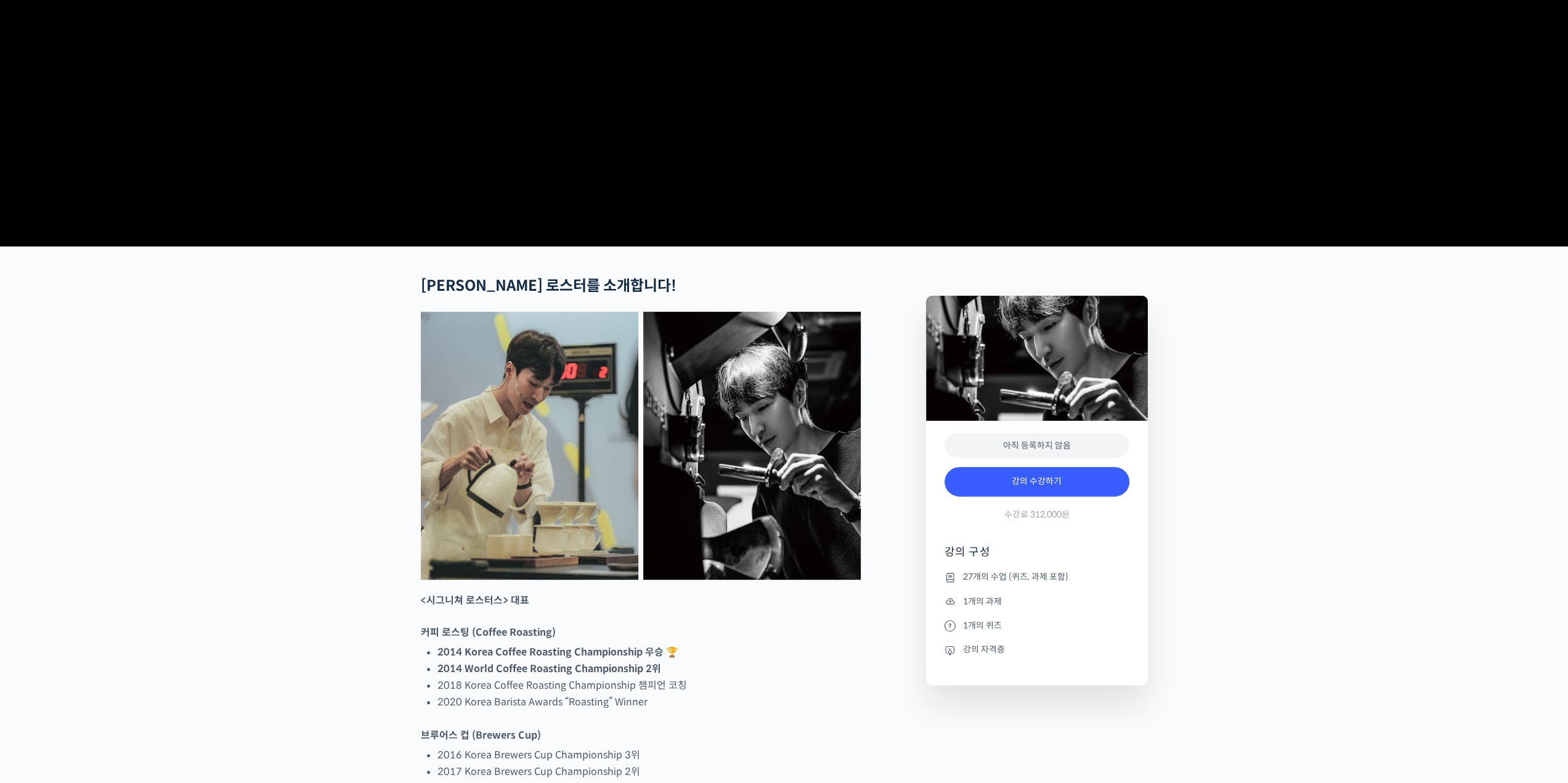
scroll to position [370, 0]
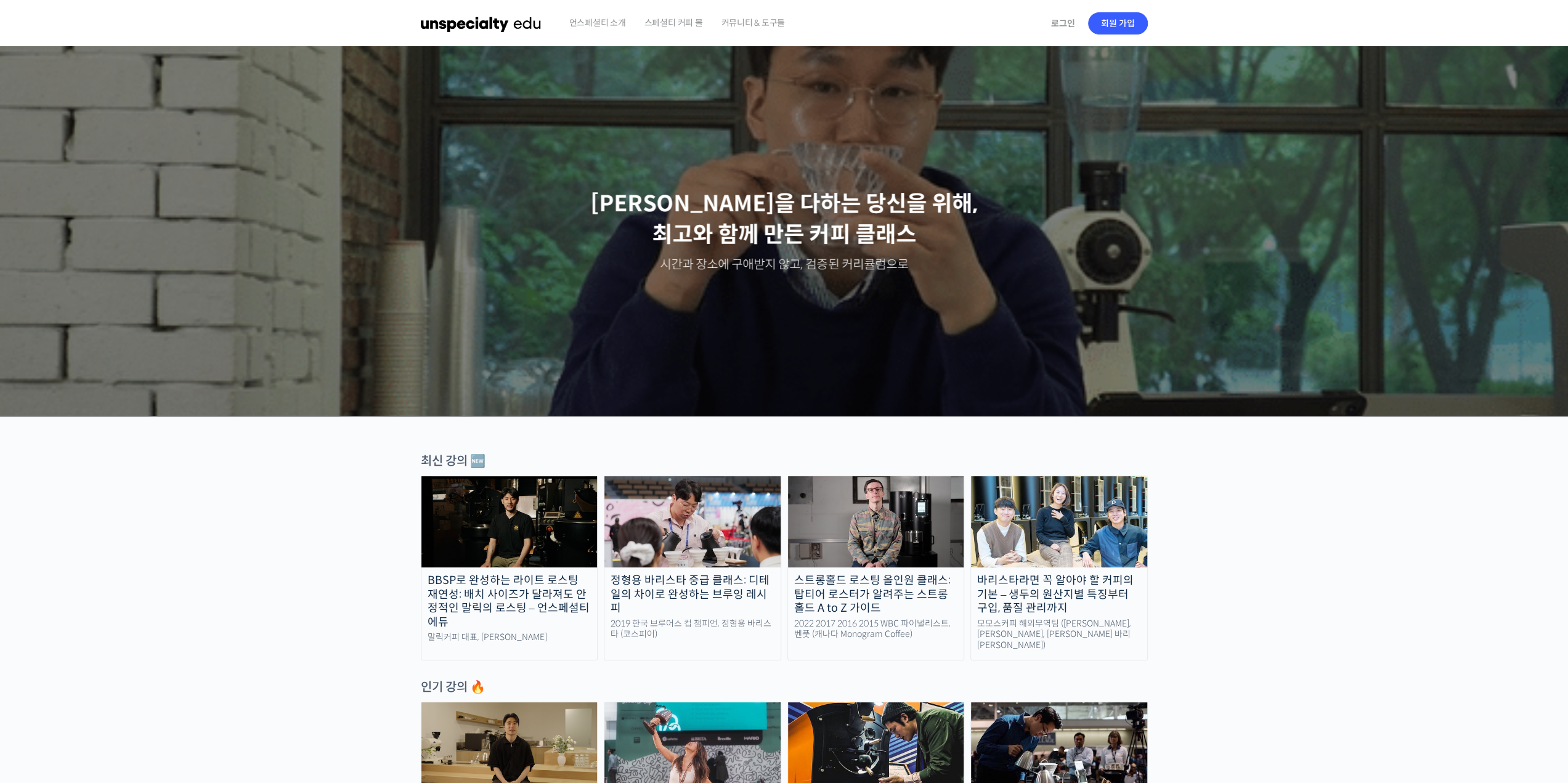
click at [743, 23] on span "커뮤니티 & 도구들" at bounding box center [752, 22] width 64 height 47
